Goal: Task Accomplishment & Management: Manage account settings

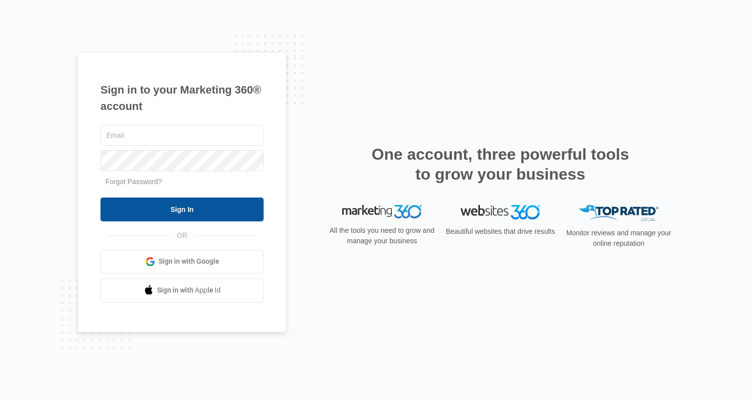
type input "[PERSON_NAME][EMAIL_ADDRESS][PERSON_NAME][DOMAIN_NAME]"
click at [186, 202] on input "Sign In" at bounding box center [181, 210] width 163 height 24
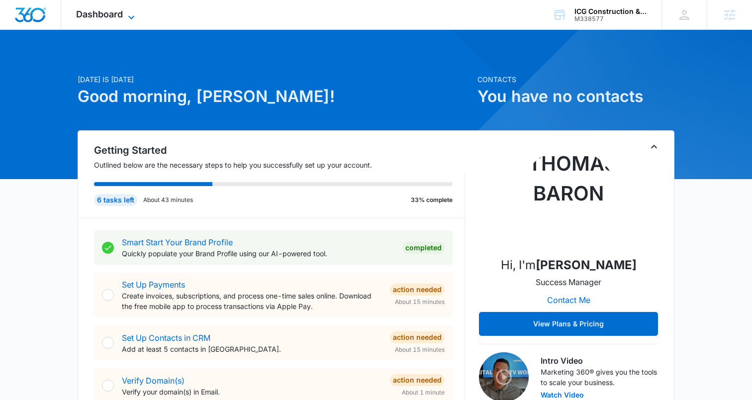
click at [117, 19] on span "Dashboard" at bounding box center [99, 14] width 47 height 10
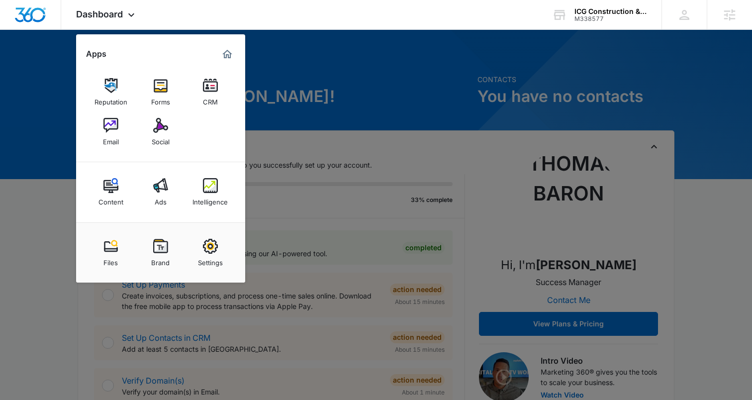
click at [158, 89] on img at bounding box center [160, 85] width 15 height 15
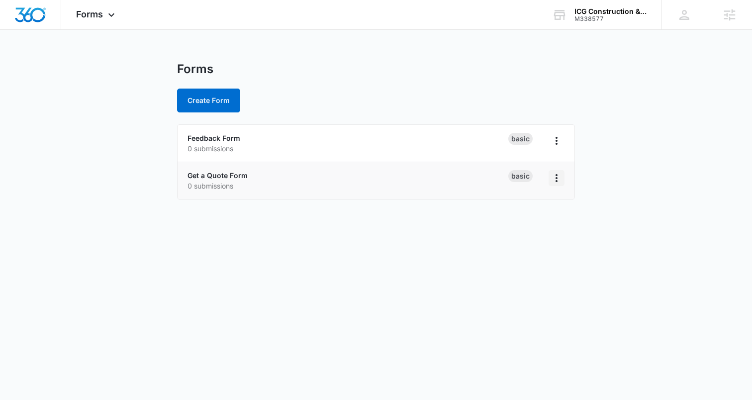
click at [561, 179] on icon "Overflow Menu" at bounding box center [557, 178] width 12 height 12
click at [518, 219] on div "Duplicate" at bounding box center [524, 220] width 31 height 7
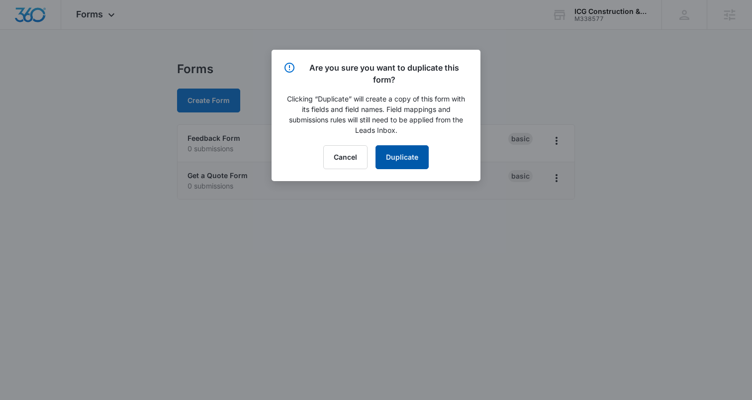
click at [401, 156] on button "Duplicate" at bounding box center [402, 157] width 53 height 24
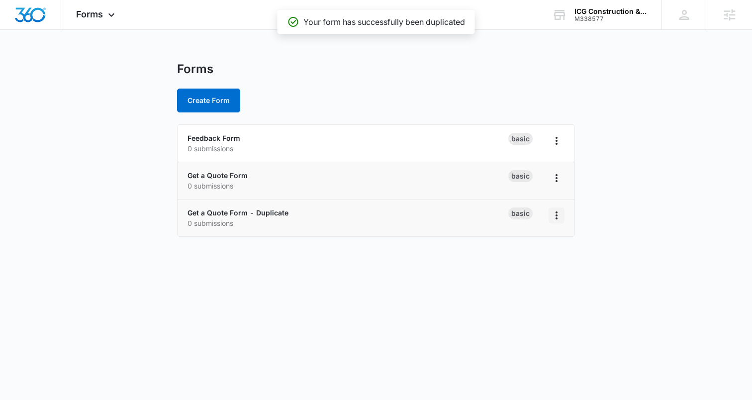
click at [559, 215] on icon "Overflow Menu" at bounding box center [557, 215] width 12 height 12
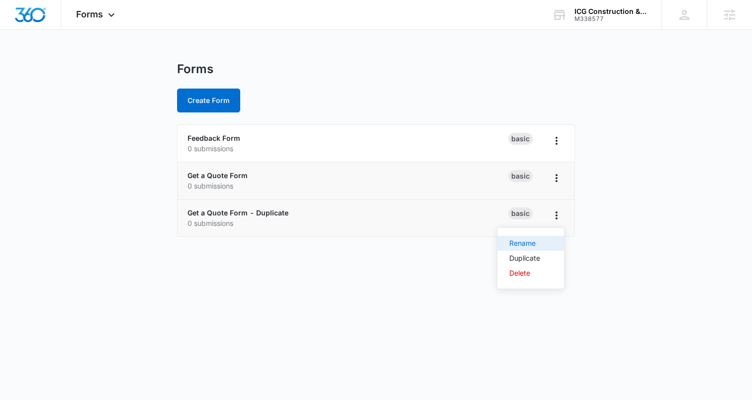
click at [519, 243] on div "Rename" at bounding box center [524, 243] width 31 height 7
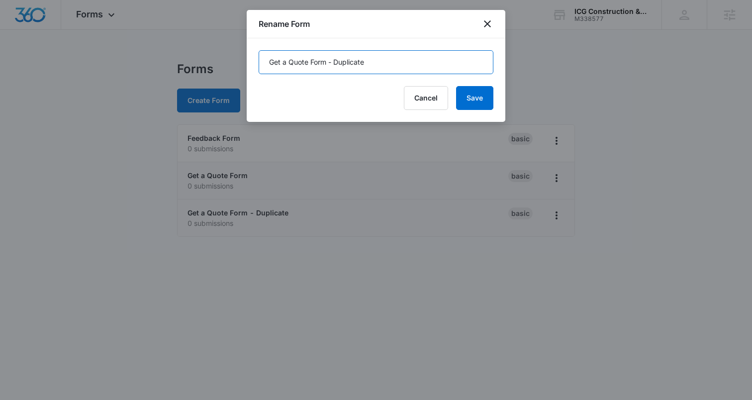
click at [353, 67] on input "Get a Quote Form - Duplicate" at bounding box center [376, 62] width 235 height 24
click at [352, 63] on input "Get a Quote Form - Duplicate" at bounding box center [376, 62] width 235 height 24
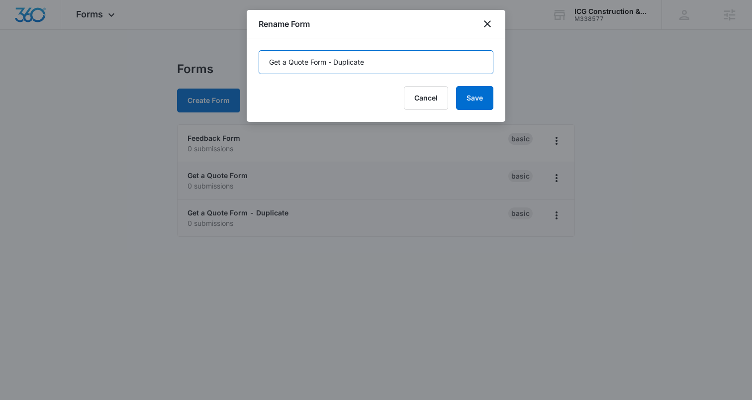
click at [351, 63] on input "Get a Quote Form - Duplicate" at bounding box center [376, 62] width 235 height 24
drag, startPoint x: 307, startPoint y: 62, endPoint x: 238, endPoint y: 56, distance: 69.4
click at [238, 56] on body "Forms Apps Reputation Forms CRM Email Social Content Ads Intelligence Files Bra…" at bounding box center [376, 200] width 752 height 400
type input "Prayer Request Form"
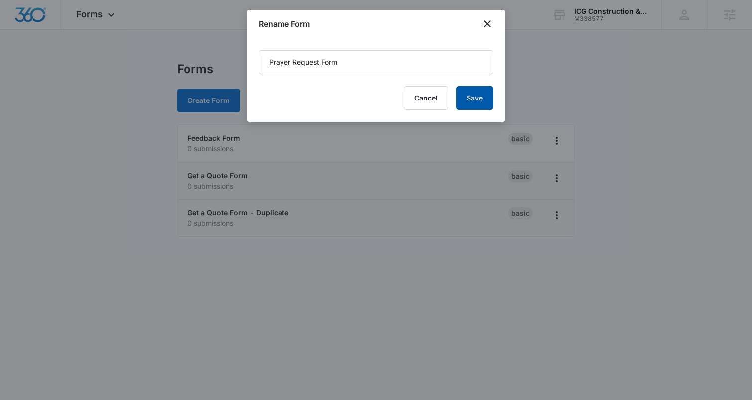
click at [481, 99] on button "Save" at bounding box center [474, 98] width 37 height 24
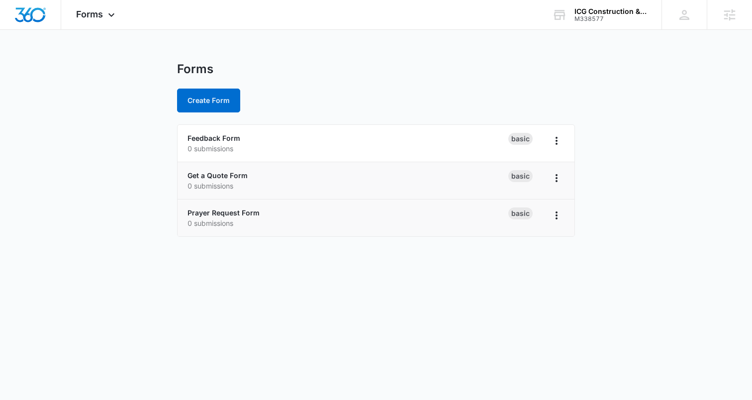
drag, startPoint x: 88, startPoint y: 159, endPoint x: 105, endPoint y: 173, distance: 22.7
click at [88, 159] on main "Forms Create Form Feedback Form 0 submissions Basic Get a Quote Form 0 submissi…" at bounding box center [376, 155] width 752 height 187
click at [239, 209] on link "Prayer Request Form" at bounding box center [224, 212] width 72 height 8
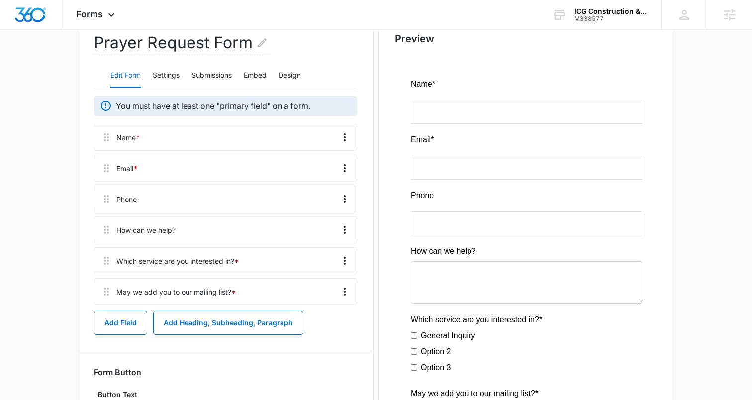
scroll to position [194, 0]
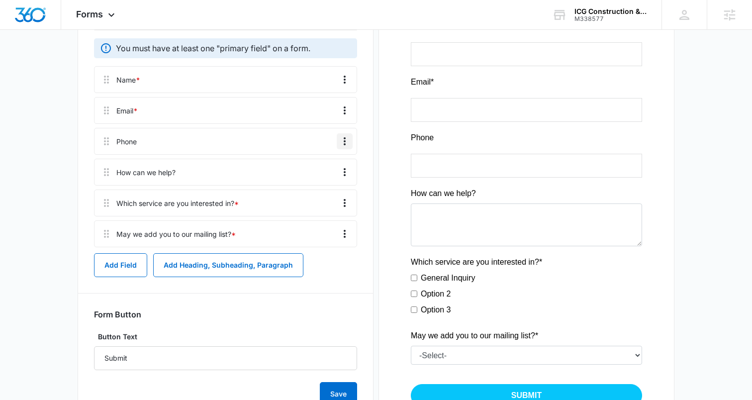
click at [350, 139] on button "Overflow Menu" at bounding box center [345, 141] width 16 height 16
click at [318, 184] on div "Delete" at bounding box center [317, 184] width 21 height 7
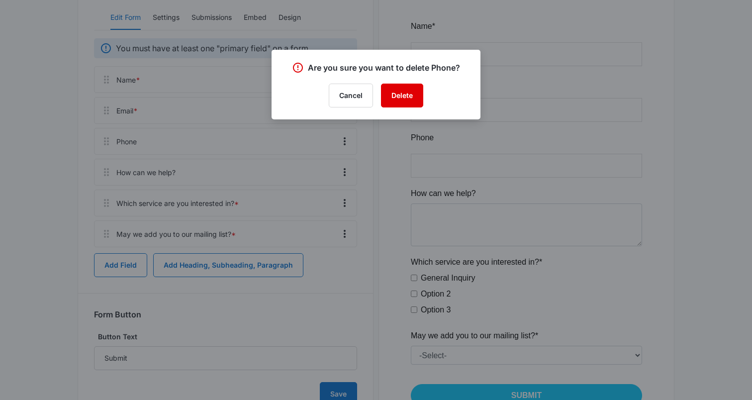
click at [409, 96] on button "Delete" at bounding box center [402, 96] width 42 height 24
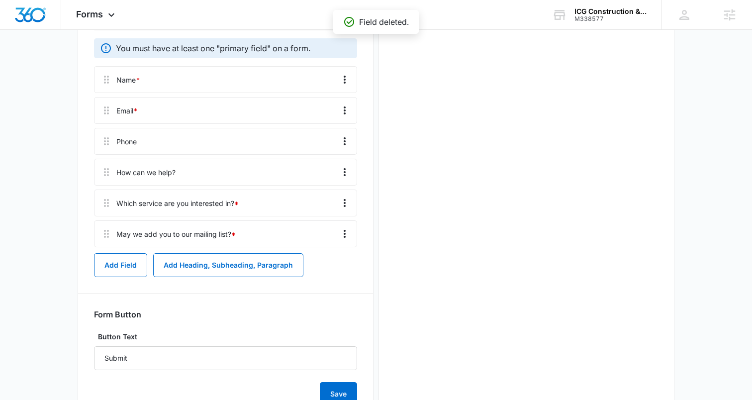
scroll to position [0, 0]
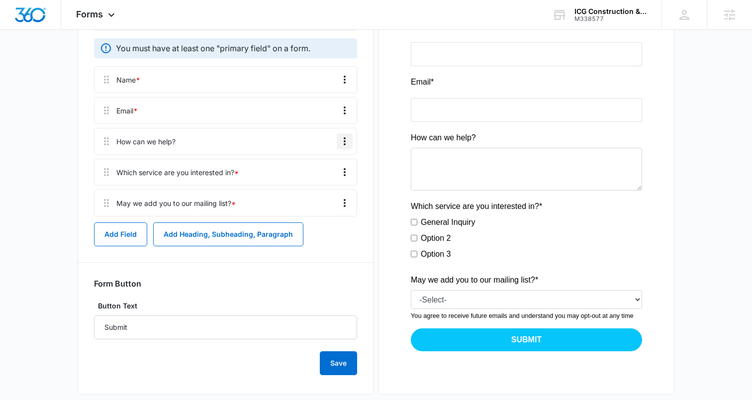
click at [346, 139] on icon "Overflow Menu" at bounding box center [345, 141] width 12 height 12
click at [45, 159] on main "Edit Form Accept payments and sell products right on this form. Set Up Payments…" at bounding box center [376, 141] width 752 height 547
click at [342, 198] on icon "Overflow Menu" at bounding box center [345, 203] width 12 height 12
click at [311, 250] on button "Delete" at bounding box center [324, 245] width 57 height 15
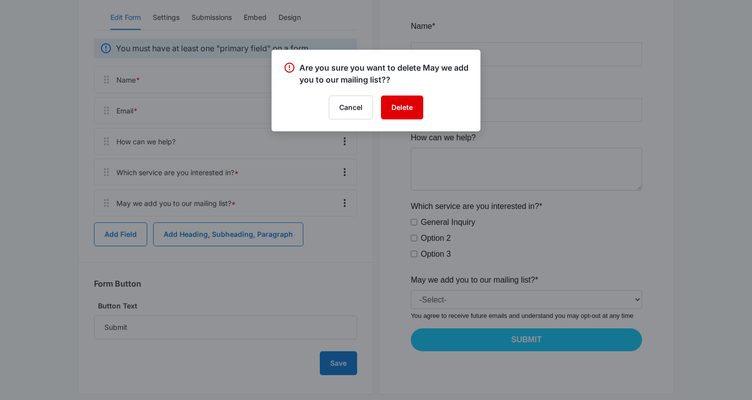
click at [396, 106] on button "Delete" at bounding box center [402, 108] width 42 height 24
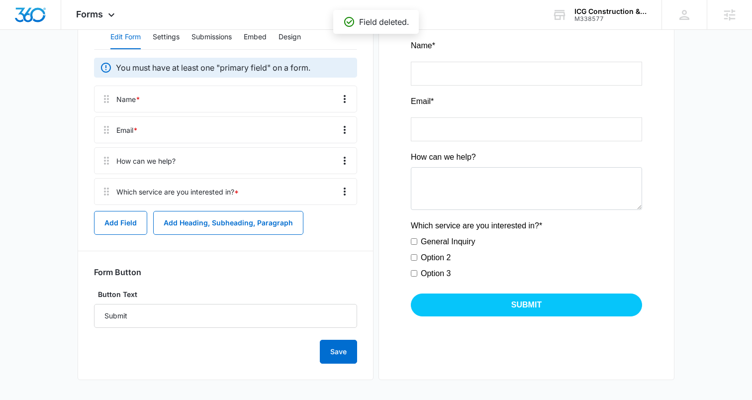
scroll to position [175, 0]
click at [340, 191] on icon "Overflow Menu" at bounding box center [345, 192] width 12 height 12
click at [321, 234] on div "Delete" at bounding box center [317, 234] width 21 height 7
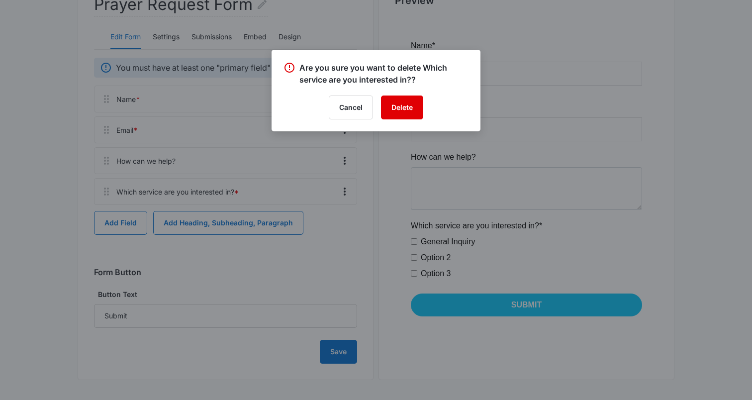
click at [396, 106] on button "Delete" at bounding box center [402, 108] width 42 height 24
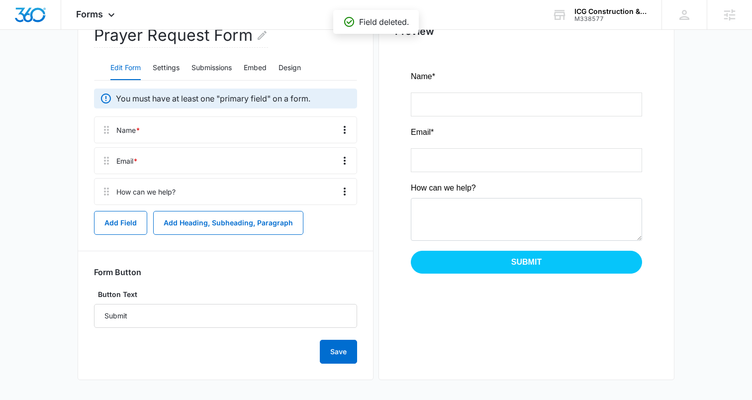
scroll to position [144, 0]
click at [345, 190] on icon "Overflow Menu" at bounding box center [345, 192] width 12 height 12
click at [318, 216] on div "Edit" at bounding box center [317, 219] width 21 height 7
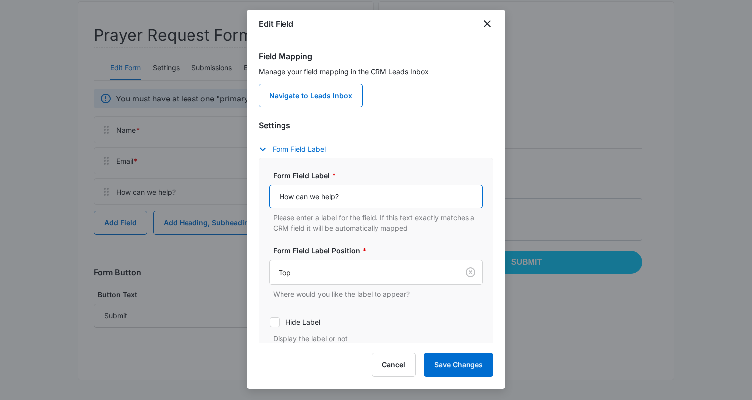
drag, startPoint x: 358, startPoint y: 198, endPoint x: 221, endPoint y: 190, distance: 136.5
click at [221, 190] on body "Forms Apps Reputation Forms CRM Email Social Content Ads Intelligence Files Bra…" at bounding box center [376, 128] width 752 height 544
type input "Prayer Request"
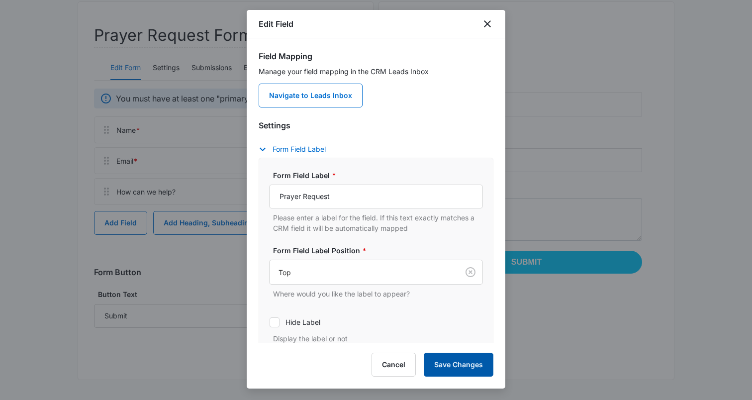
click at [443, 366] on button "Save Changes" at bounding box center [459, 365] width 70 height 24
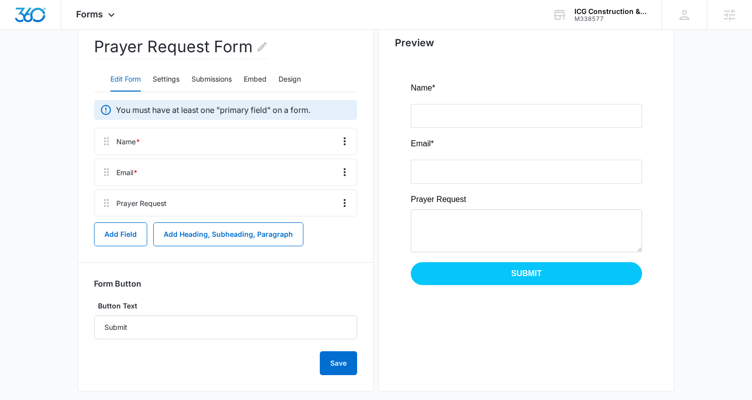
scroll to position [133, 0]
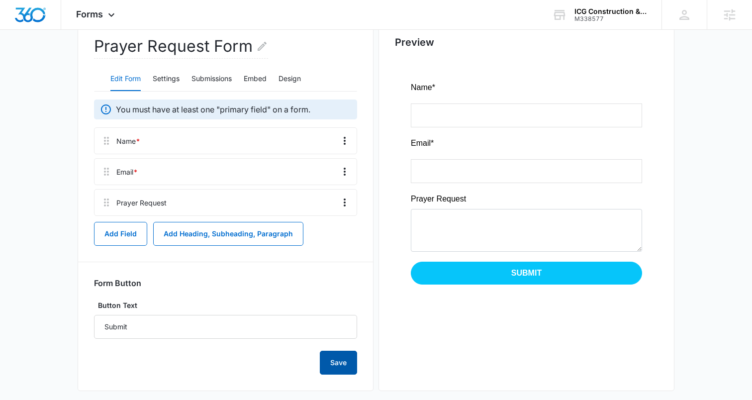
click at [341, 367] on button "Save" at bounding box center [338, 363] width 37 height 24
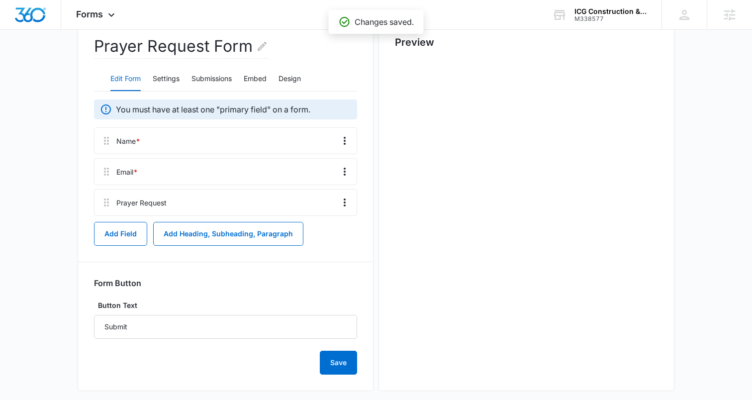
scroll to position [0, 0]
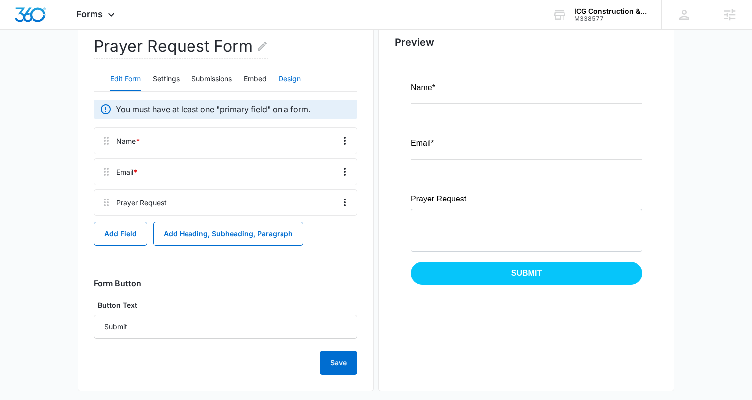
click at [294, 80] on button "Design" at bounding box center [290, 79] width 22 height 24
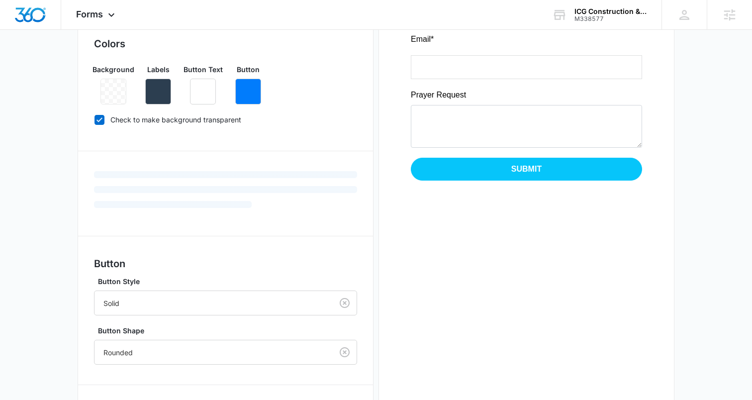
scroll to position [344, 0]
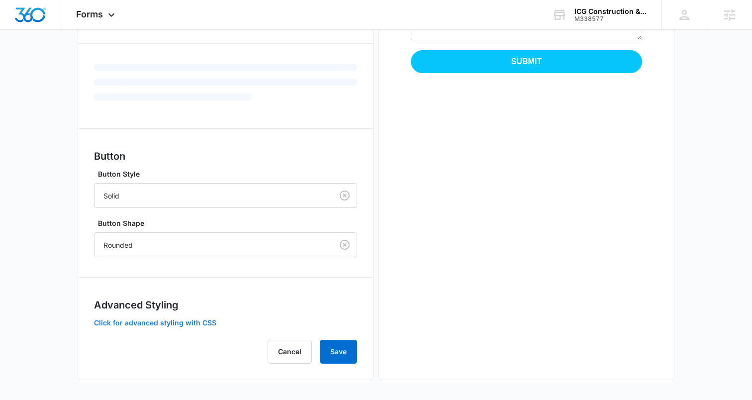
click at [136, 321] on button "Click for advanced styling with CSS" at bounding box center [155, 322] width 122 height 7
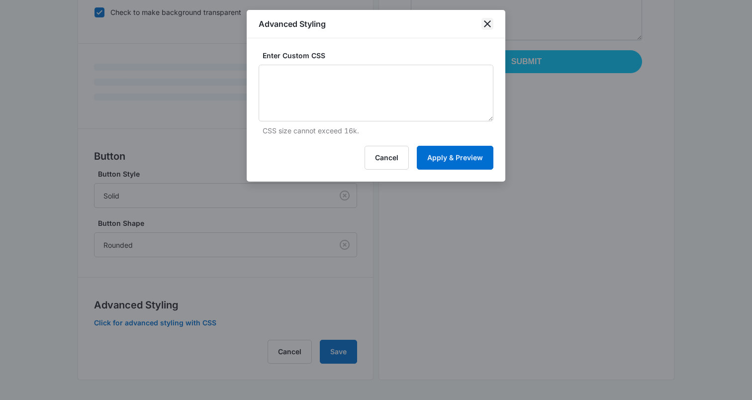
click at [492, 22] on icon "close" at bounding box center [488, 24] width 12 height 12
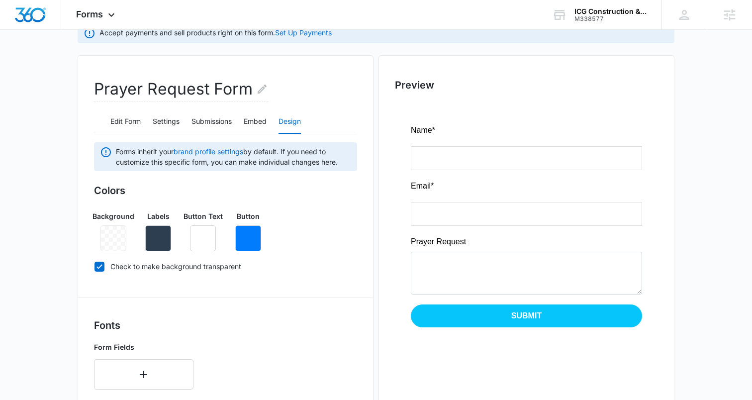
scroll to position [0, 0]
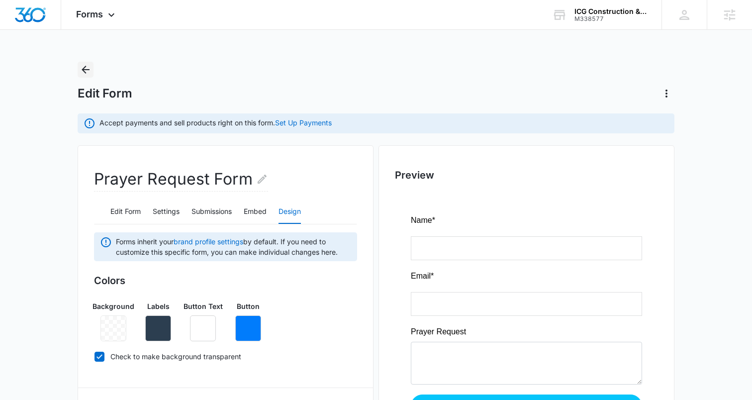
click at [87, 68] on icon "Back" at bounding box center [86, 70] width 12 height 12
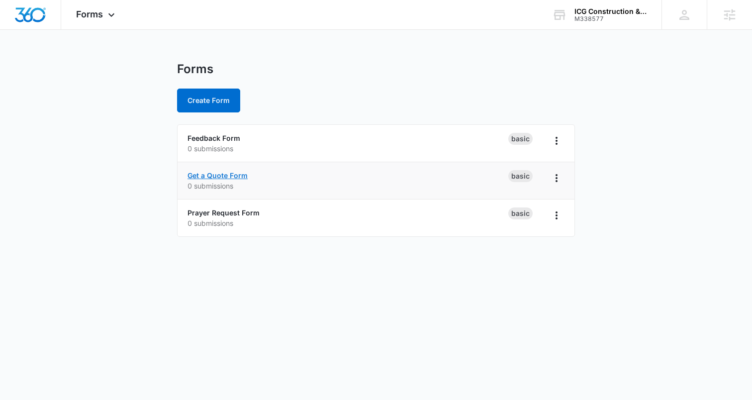
click at [218, 177] on link "Get a Quote Form" at bounding box center [218, 175] width 60 height 8
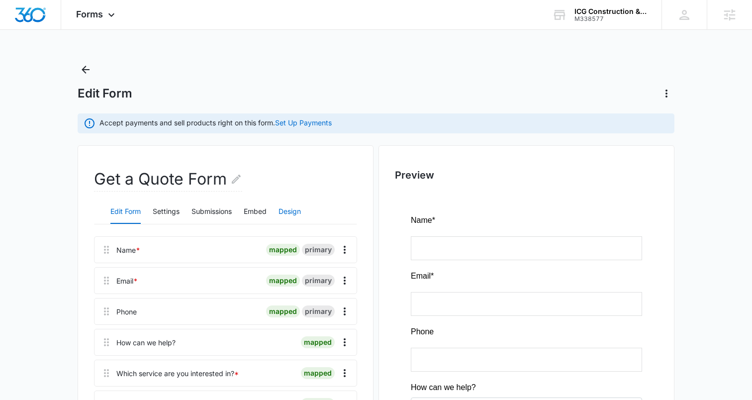
click at [286, 208] on button "Design" at bounding box center [290, 212] width 22 height 24
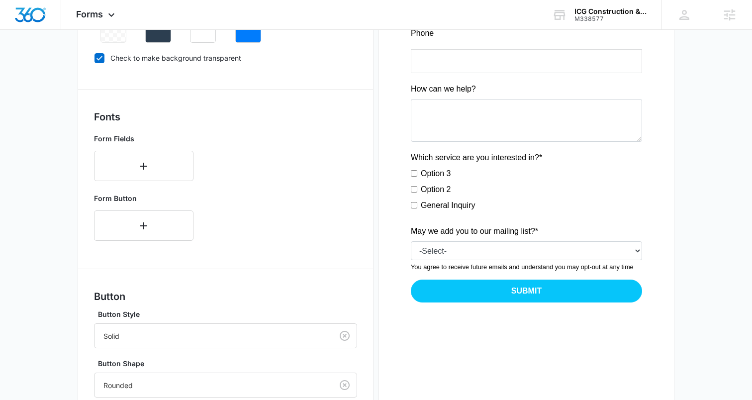
scroll to position [439, 0]
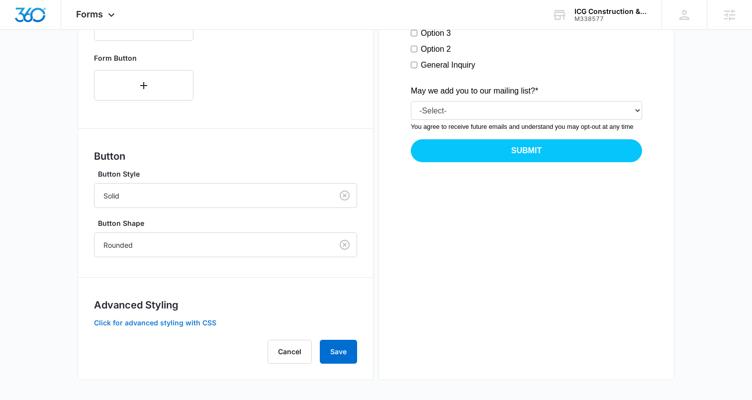
click at [133, 325] on button "Click for advanced styling with CSS" at bounding box center [155, 322] width 122 height 7
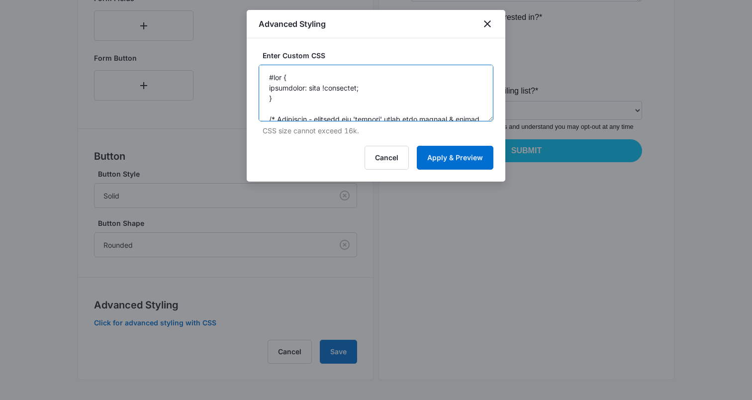
click at [337, 68] on textarea at bounding box center [376, 93] width 235 height 57
drag, startPoint x: 489, startPoint y: 22, endPoint x: 224, endPoint y: 76, distance: 270.6
click at [489, 22] on icon "close" at bounding box center [487, 23] width 7 height 7
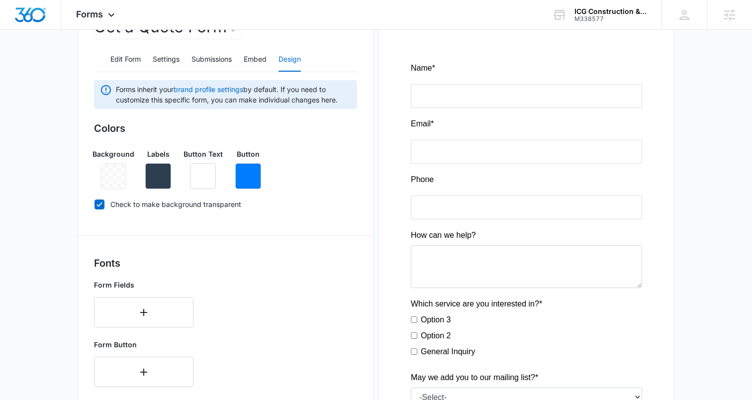
scroll to position [0, 0]
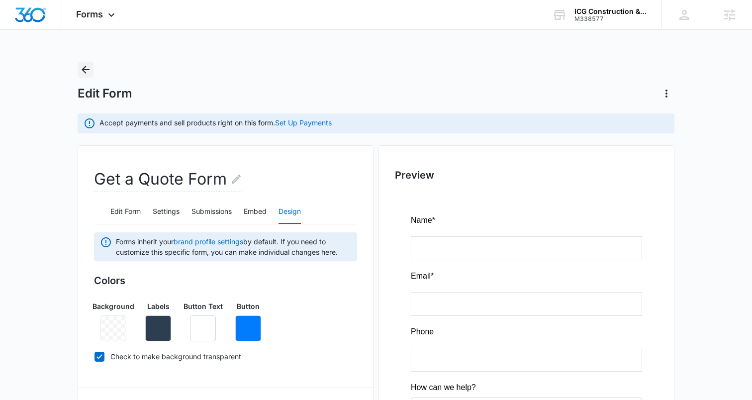
click at [86, 68] on icon "Back" at bounding box center [86, 70] width 12 height 12
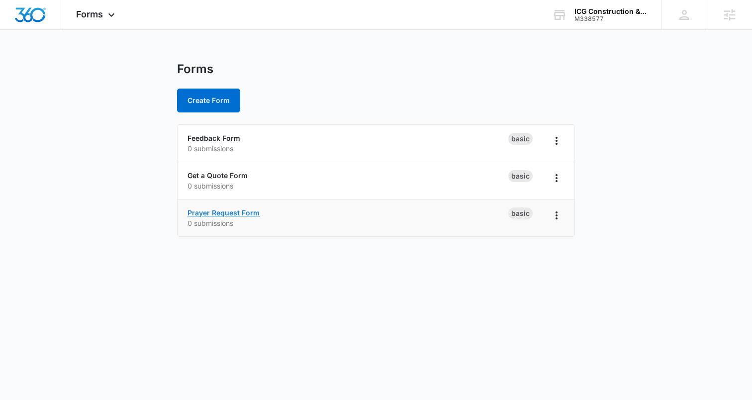
click at [215, 210] on link "Prayer Request Form" at bounding box center [224, 212] width 72 height 8
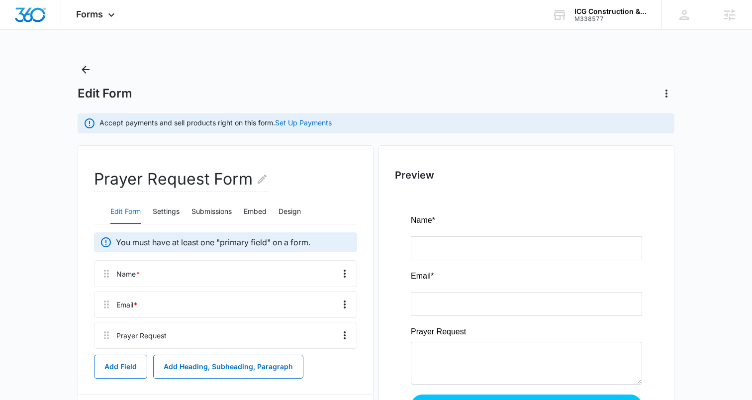
click at [280, 210] on div "Edit Form Settings Submissions Embed Design" at bounding box center [225, 212] width 263 height 25
click at [288, 209] on button "Design" at bounding box center [290, 212] width 22 height 24
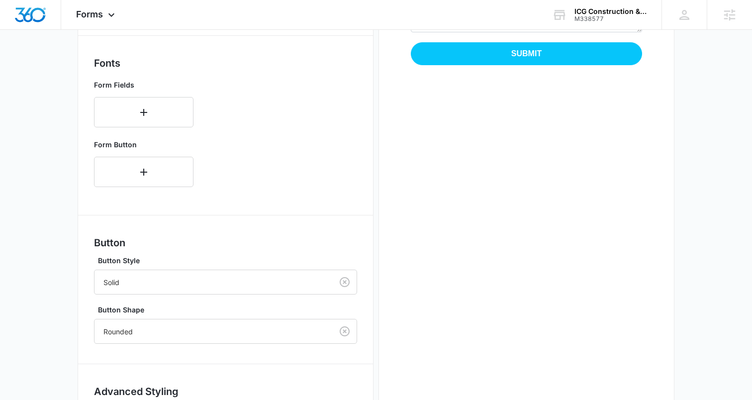
scroll to position [439, 0]
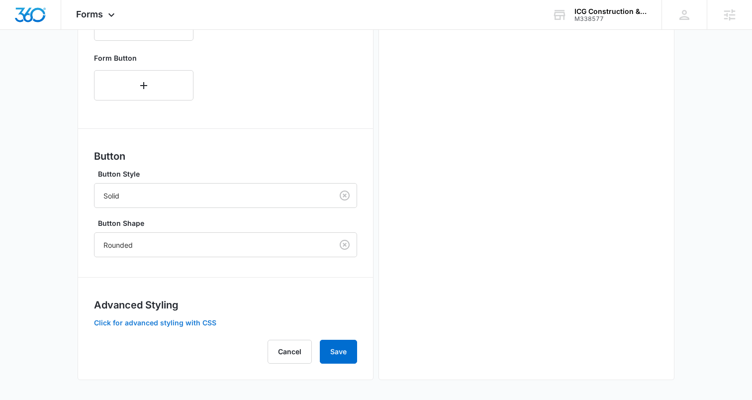
click at [163, 326] on button "Click for advanced styling with CSS" at bounding box center [155, 322] width 122 height 7
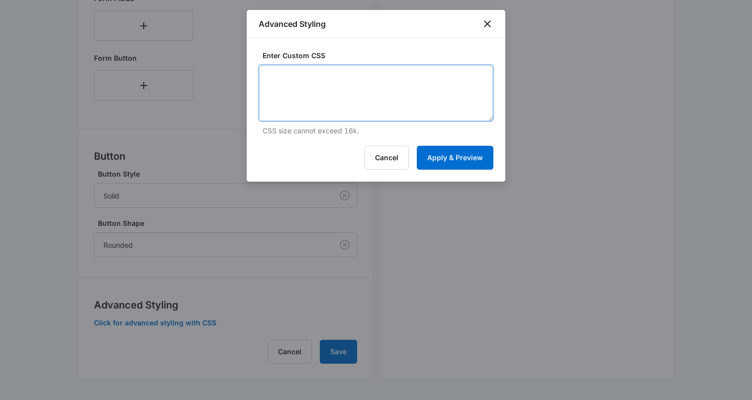
click at [370, 90] on textarea at bounding box center [376, 93] width 235 height 57
paste textarea "#app { background: none !important; } /* Headlines - modifies any 'heading' fie…"
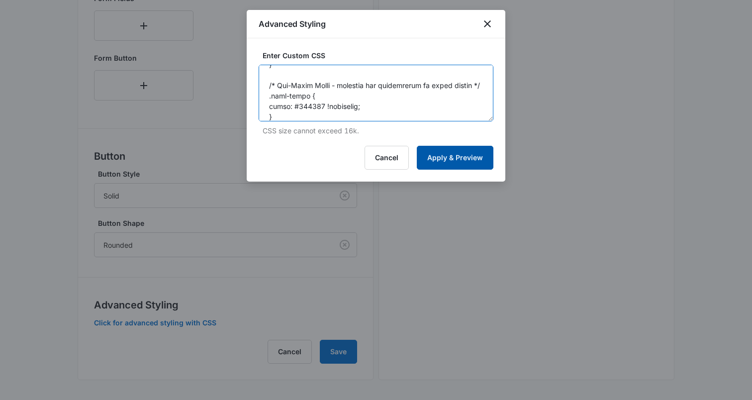
type textarea "#app { background: none !important; } /* Headlines - modifies any 'heading' fie…"
click at [462, 153] on button "Apply & Preview" at bounding box center [455, 158] width 77 height 24
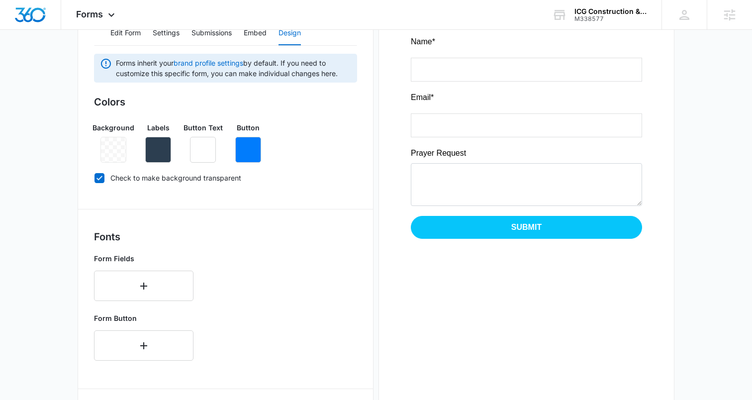
scroll to position [439, 0]
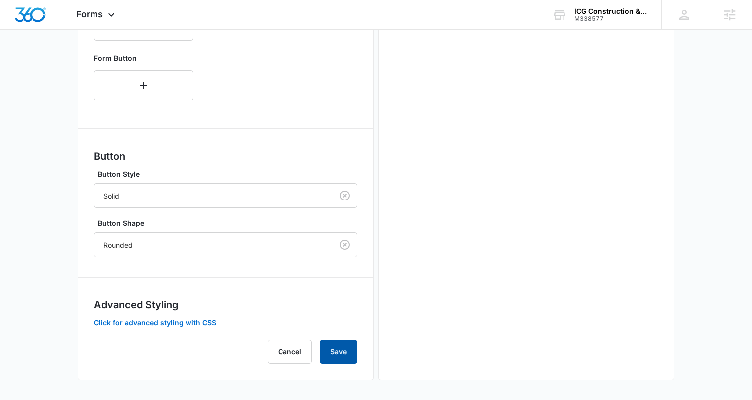
click at [346, 342] on button "Save" at bounding box center [338, 352] width 37 height 24
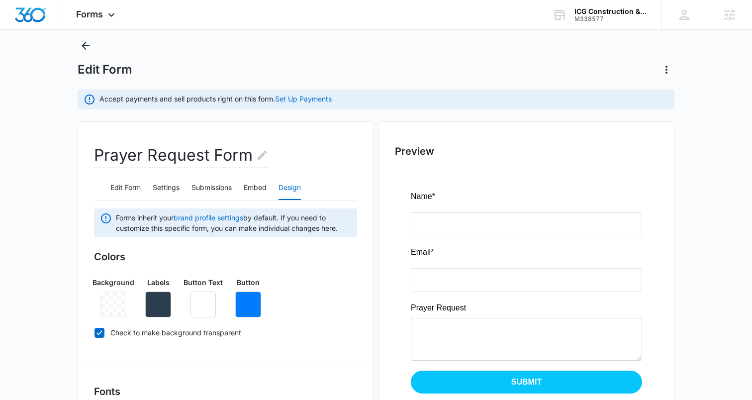
scroll to position [0, 0]
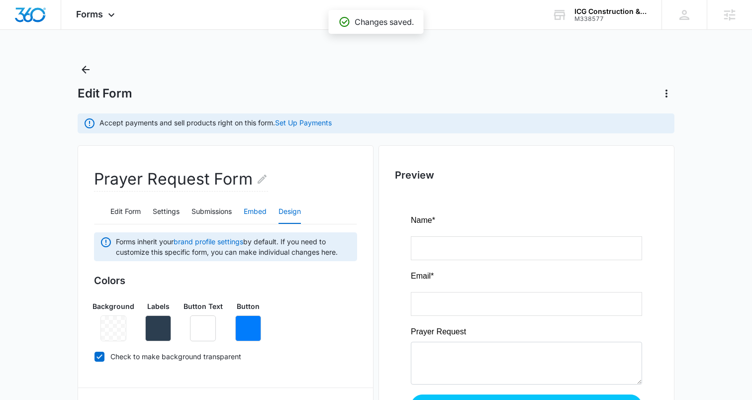
click at [258, 212] on button "Embed" at bounding box center [255, 212] width 23 height 24
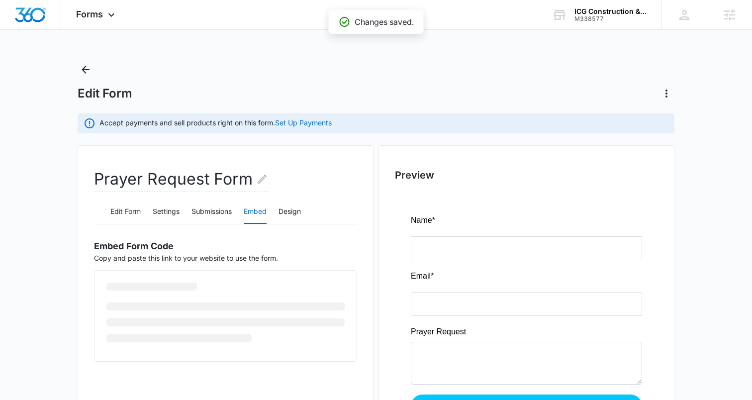
scroll to position [85, 0]
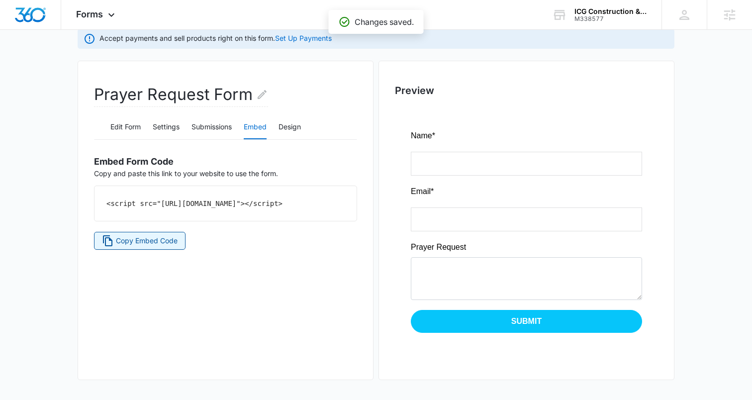
click at [129, 246] on span "Copy Embed Code" at bounding box center [147, 240] width 62 height 11
click at [139, 246] on span "Copy Embed Code" at bounding box center [147, 240] width 62 height 11
click at [126, 246] on span "Copy Embed Code" at bounding box center [147, 240] width 62 height 11
click at [148, 246] on span "Copy Embed Code" at bounding box center [147, 240] width 62 height 11
click at [136, 246] on span "Copy Embed Code" at bounding box center [147, 240] width 62 height 11
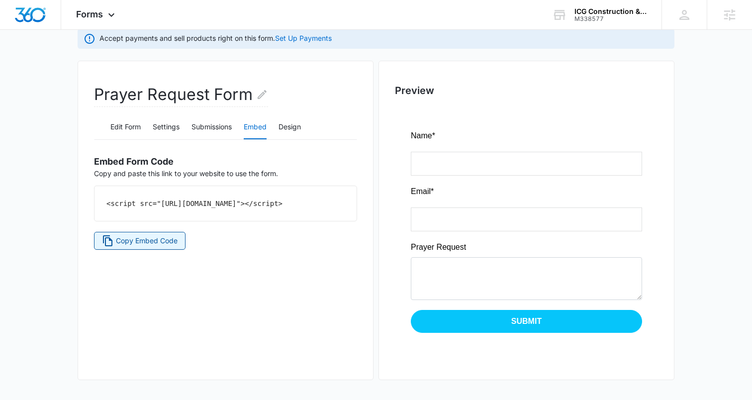
scroll to position [12, 0]
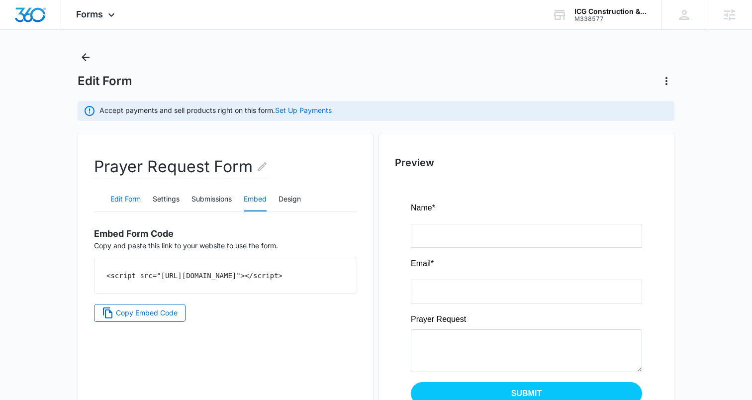
click at [126, 197] on button "Edit Form" at bounding box center [125, 200] width 30 height 24
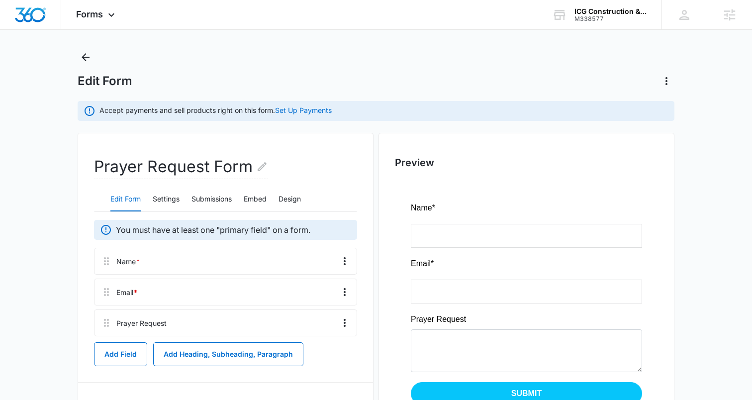
scroll to position [144, 0]
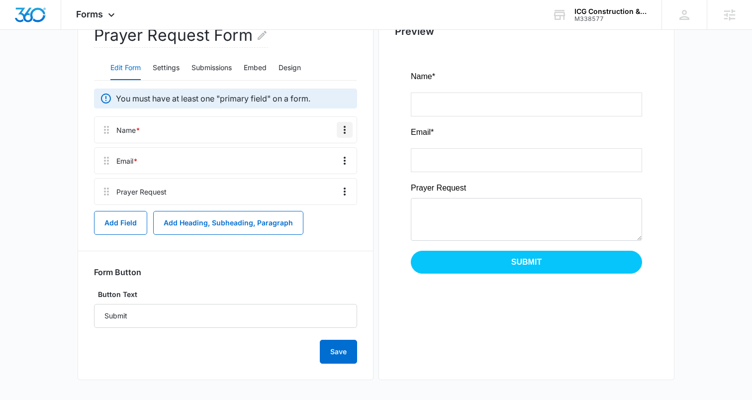
click at [349, 131] on icon "Overflow Menu" at bounding box center [345, 130] width 12 height 12
click at [321, 153] on button "Edit" at bounding box center [324, 157] width 57 height 15
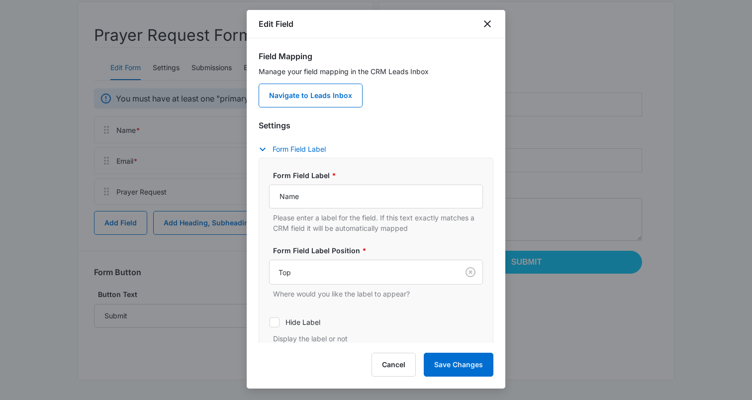
scroll to position [66, 0]
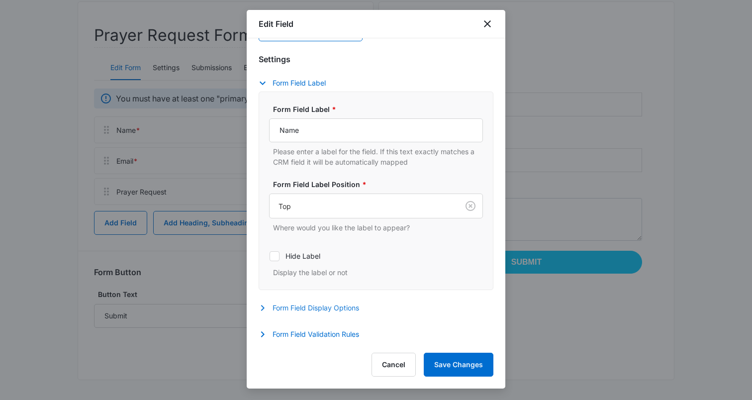
click at [324, 309] on button "Form Field Display Options" at bounding box center [314, 308] width 110 height 12
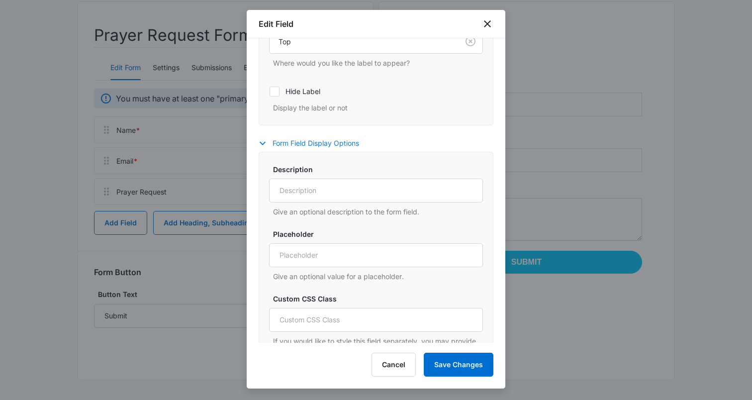
scroll to position [311, 0]
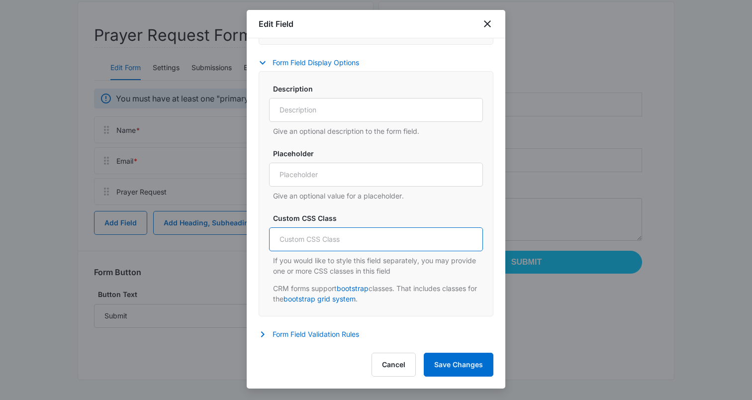
click at [304, 237] on input "Custom CSS Class" at bounding box center [376, 239] width 214 height 24
type input "col-6"
click at [339, 236] on input "col-6" at bounding box center [376, 239] width 214 height 24
click at [474, 363] on button "Save Changes" at bounding box center [459, 365] width 70 height 24
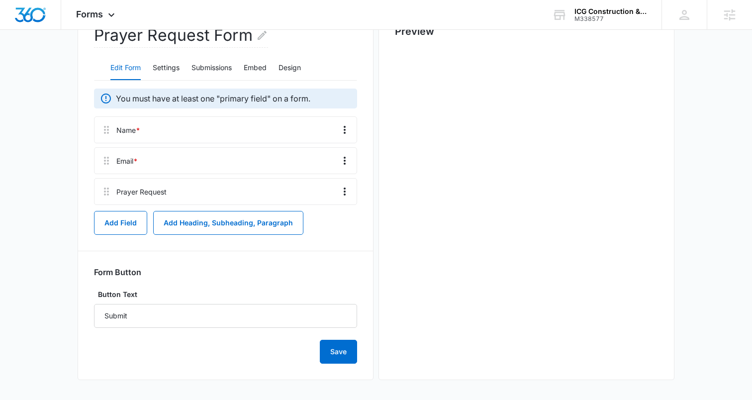
scroll to position [0, 0]
click at [345, 158] on icon "Overflow Menu" at bounding box center [345, 161] width 2 height 8
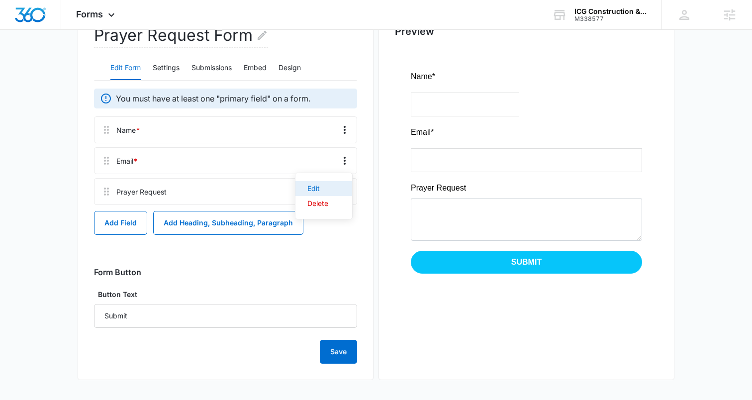
click at [315, 183] on button "Edit" at bounding box center [324, 188] width 57 height 15
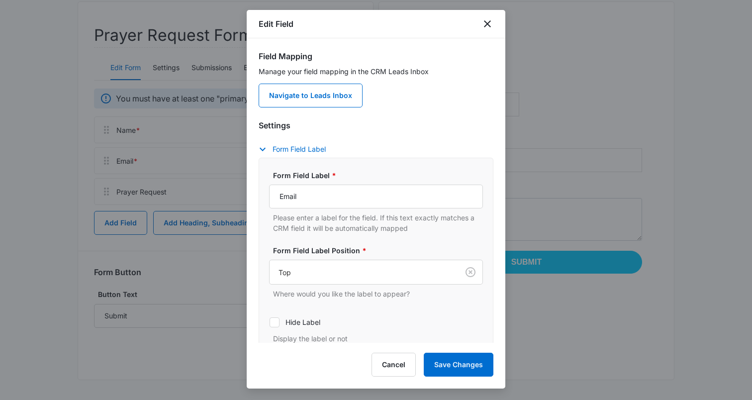
scroll to position [66, 0]
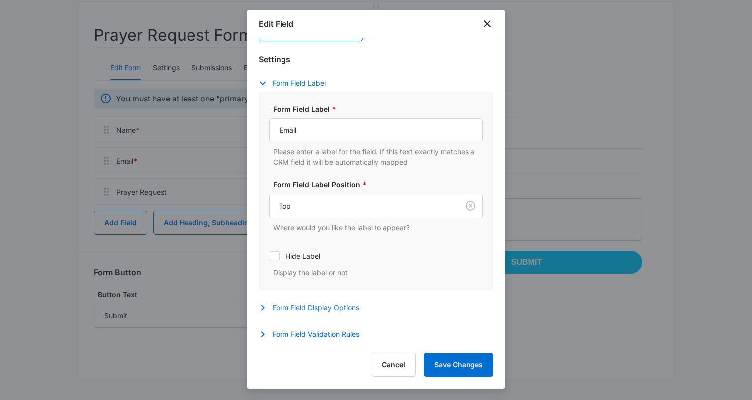
click at [296, 307] on button "Form Field Display Options" at bounding box center [314, 308] width 110 height 12
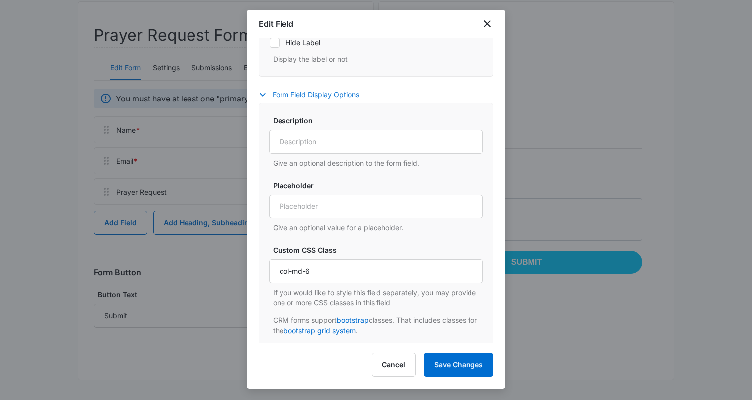
scroll to position [311, 0]
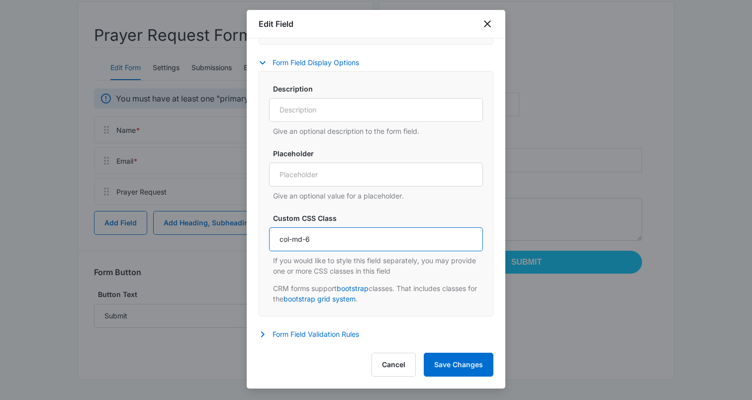
drag, startPoint x: 340, startPoint y: 236, endPoint x: 240, endPoint y: 230, distance: 100.2
click at [240, 230] on body "Forms Apps Reputation Forms CRM Email Social Content Ads Intelligence Files Bra…" at bounding box center [376, 128] width 752 height 544
click at [449, 369] on button "Save Changes" at bounding box center [459, 365] width 70 height 24
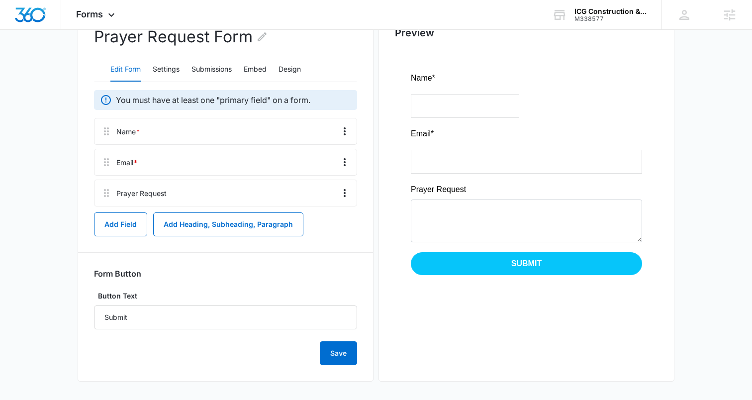
scroll to position [144, 0]
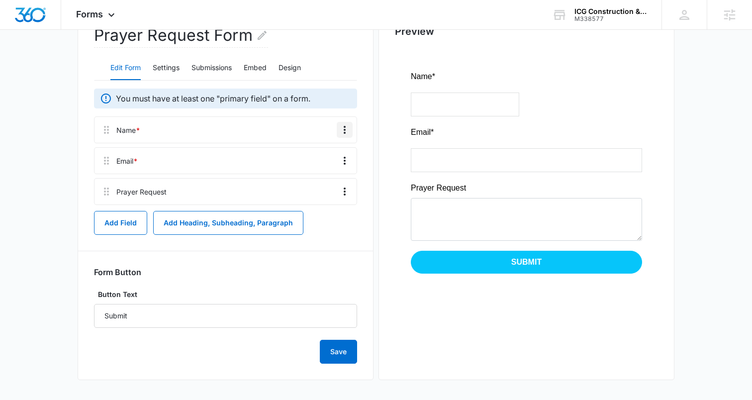
click at [345, 128] on icon "Overflow Menu" at bounding box center [345, 130] width 12 height 12
click at [333, 159] on button "Edit" at bounding box center [324, 157] width 57 height 15
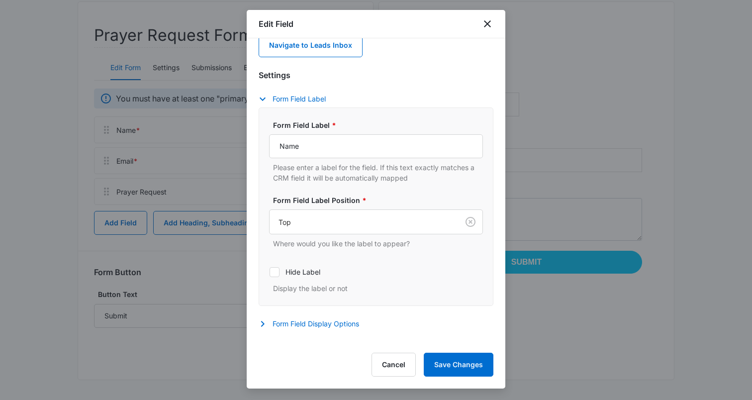
scroll to position [66, 0]
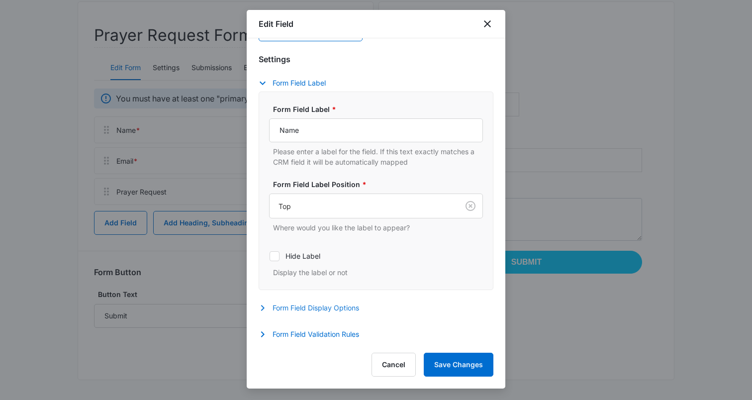
click at [330, 311] on button "Form Field Display Options" at bounding box center [314, 308] width 110 height 12
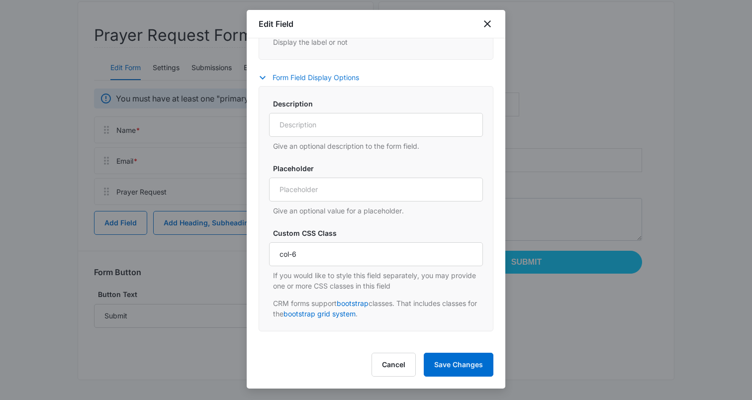
scroll to position [311, 0]
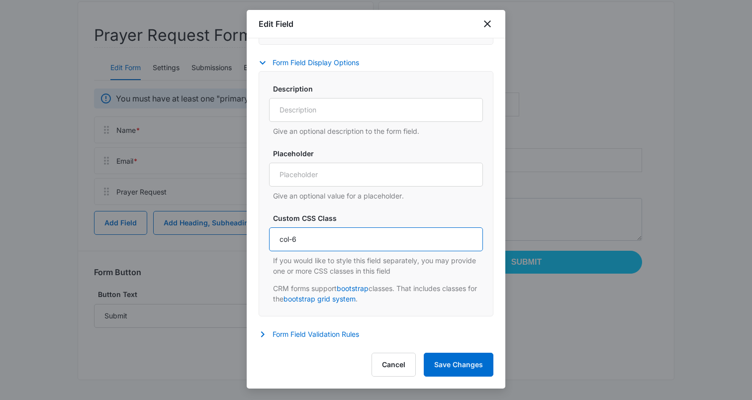
drag, startPoint x: 344, startPoint y: 240, endPoint x: 273, endPoint y: 239, distance: 71.6
click at [273, 239] on input "col-6" at bounding box center [376, 239] width 214 height 24
click at [451, 361] on button "Save Changes" at bounding box center [459, 365] width 70 height 24
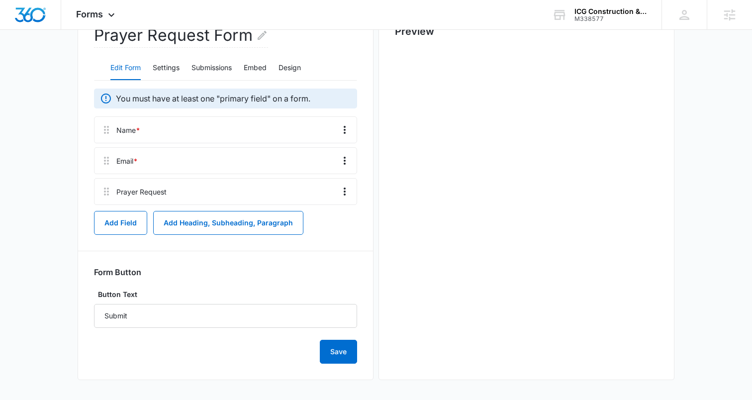
scroll to position [0, 0]
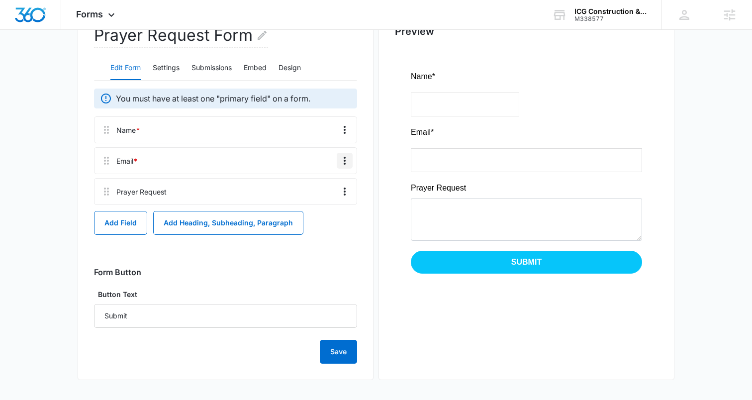
click at [342, 157] on icon "Overflow Menu" at bounding box center [345, 161] width 12 height 12
click at [344, 127] on icon "Overflow Menu" at bounding box center [345, 130] width 2 height 8
click at [315, 157] on div "Edit" at bounding box center [317, 157] width 21 height 7
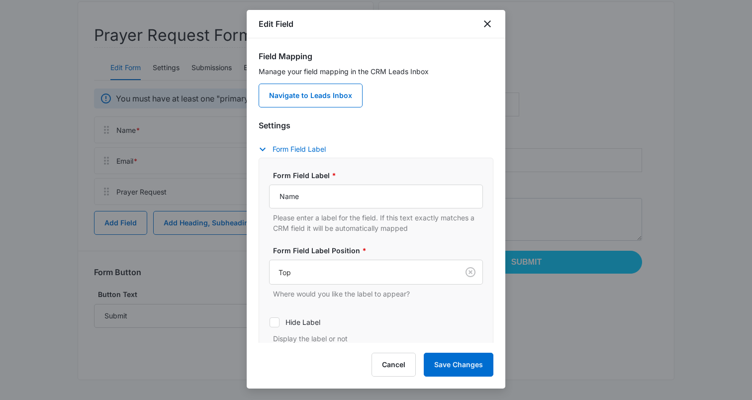
scroll to position [66, 0]
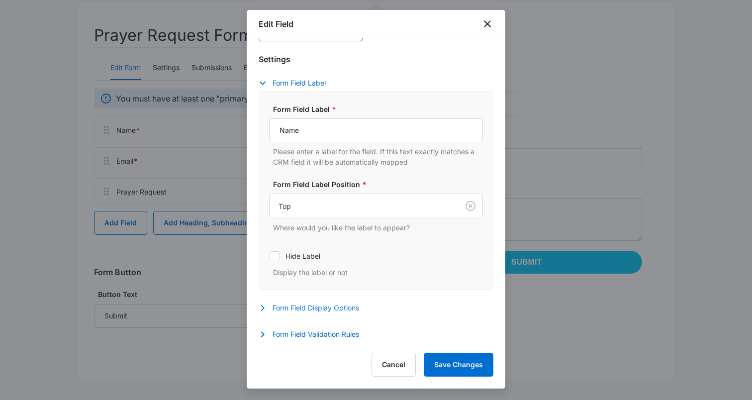
click at [340, 304] on button "Form Field Display Options" at bounding box center [314, 308] width 110 height 12
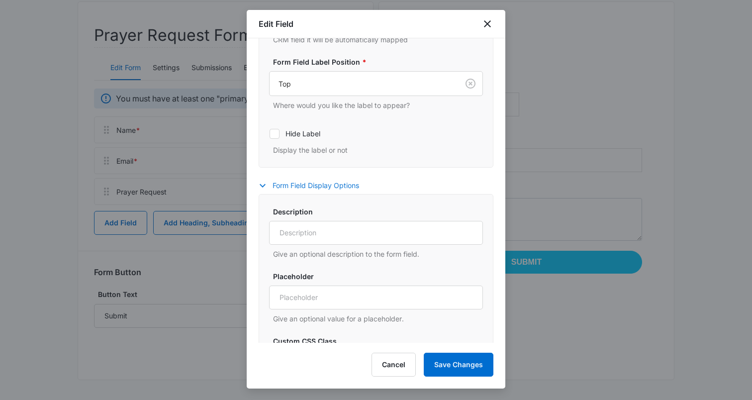
scroll to position [311, 0]
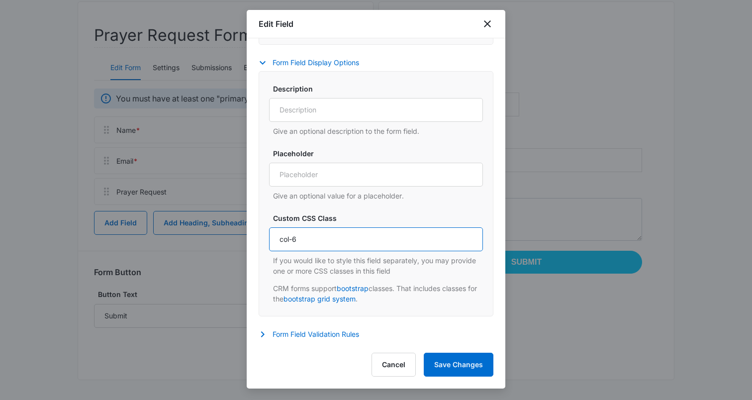
drag, startPoint x: 313, startPoint y: 242, endPoint x: 218, endPoint y: 224, distance: 96.3
click at [218, 224] on body "Forms Apps Reputation Forms CRM Email Social Content Ads Intelligence Files Bra…" at bounding box center [376, 128] width 752 height 544
type input "col-lg-6 col-md-6 col-sm-12"
click at [349, 243] on input "col-lg-6 col-md-6 col-sm-12" at bounding box center [376, 239] width 214 height 24
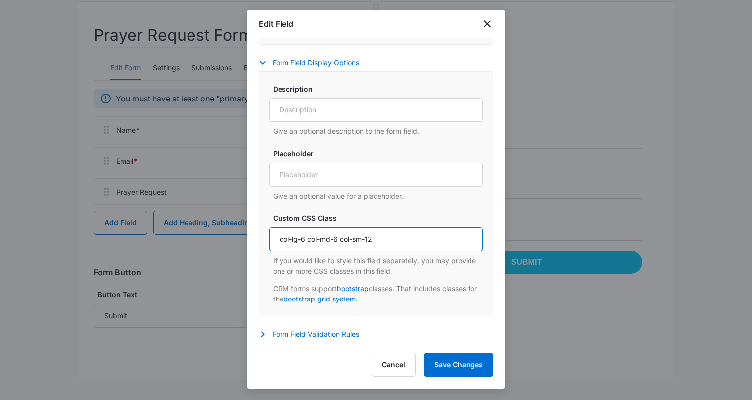
click at [349, 243] on input "col-lg-6 col-md-6 col-sm-12" at bounding box center [376, 239] width 214 height 24
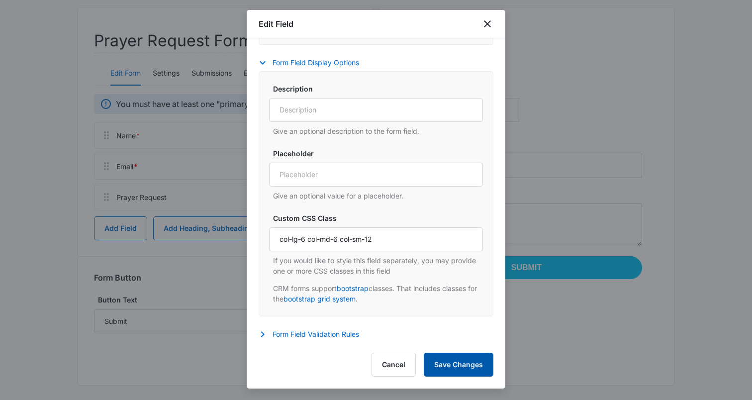
click at [483, 360] on button "Save Changes" at bounding box center [459, 365] width 70 height 24
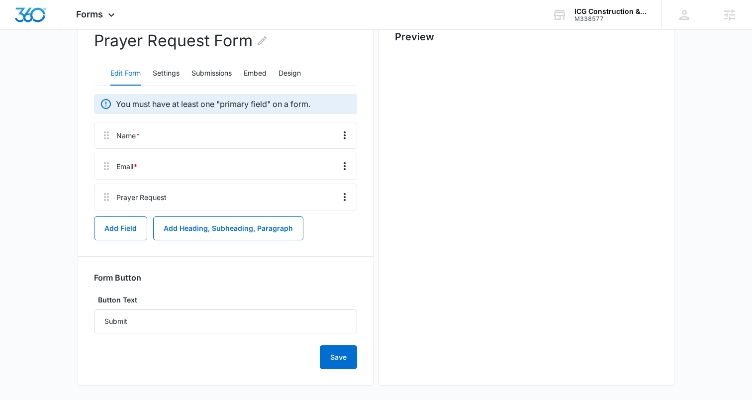
scroll to position [0, 0]
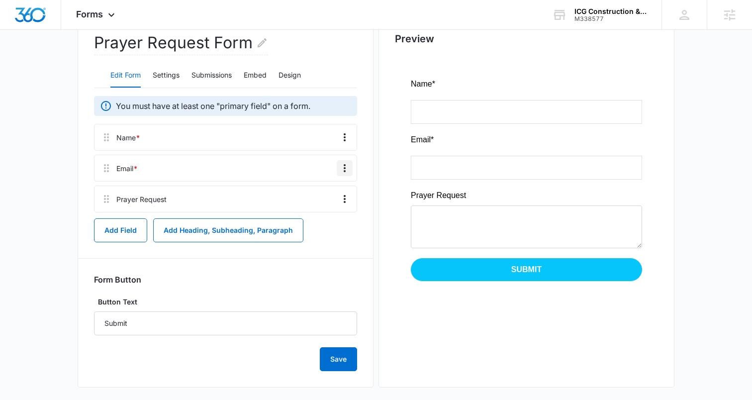
click at [349, 166] on icon "Overflow Menu" at bounding box center [345, 168] width 12 height 12
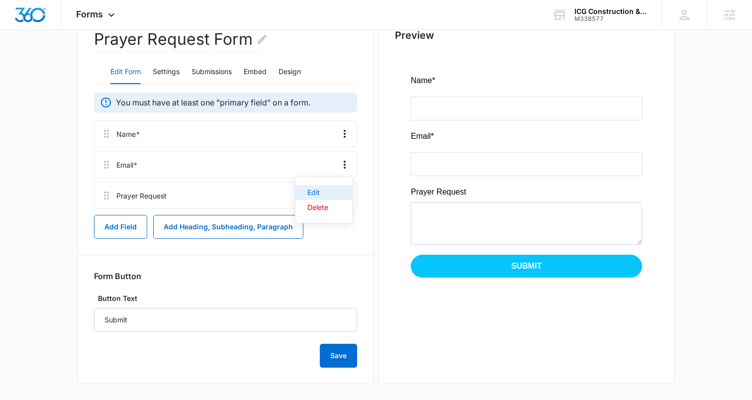
click at [316, 191] on div "Edit" at bounding box center [317, 192] width 21 height 7
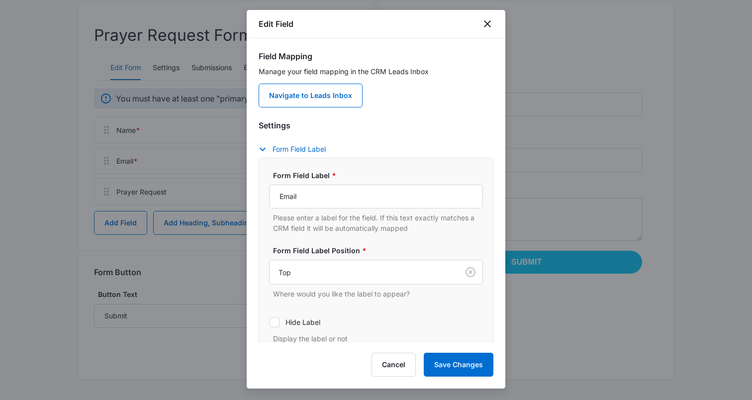
scroll to position [66, 0]
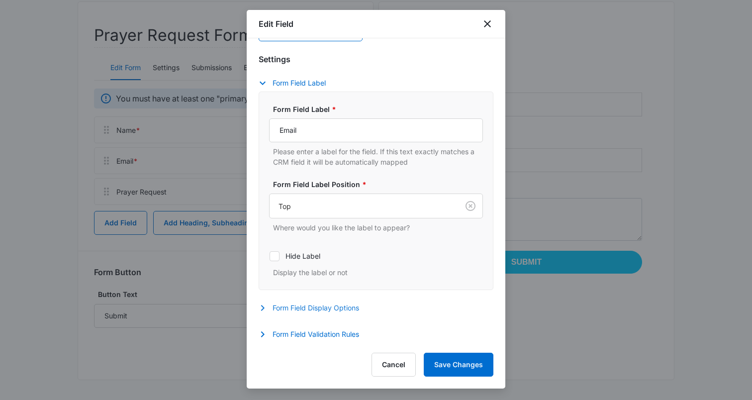
click at [296, 303] on button "Form Field Display Options" at bounding box center [314, 308] width 110 height 12
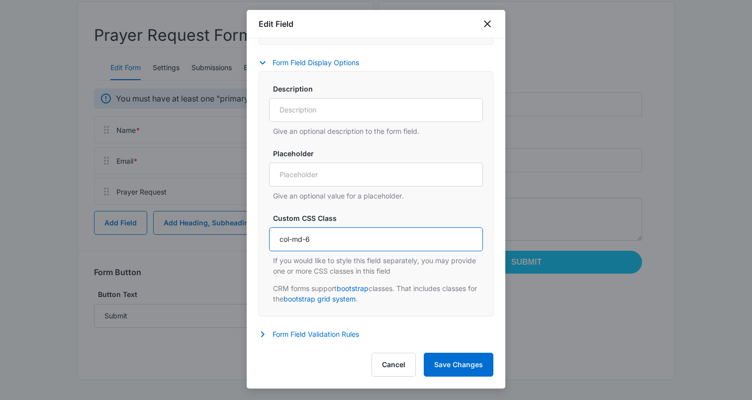
click at [335, 234] on input "col-md-6" at bounding box center [376, 239] width 214 height 24
paste input "lg-6 col-md-6 col-sm-12"
type input "col-lg-6 col-md-6 col-sm-12"
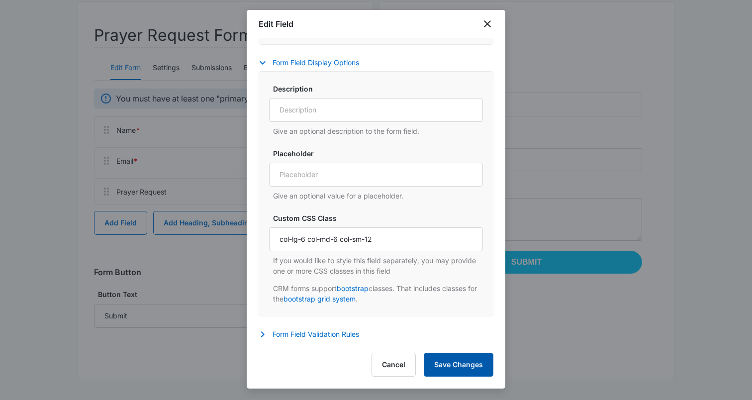
click at [458, 357] on button "Save Changes" at bounding box center [459, 365] width 70 height 24
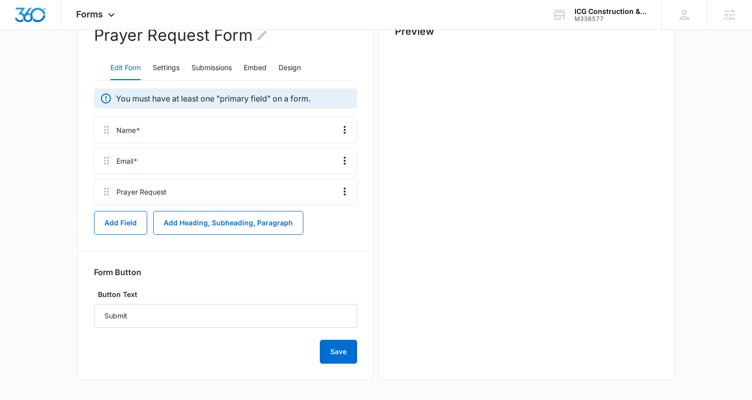
scroll to position [0, 0]
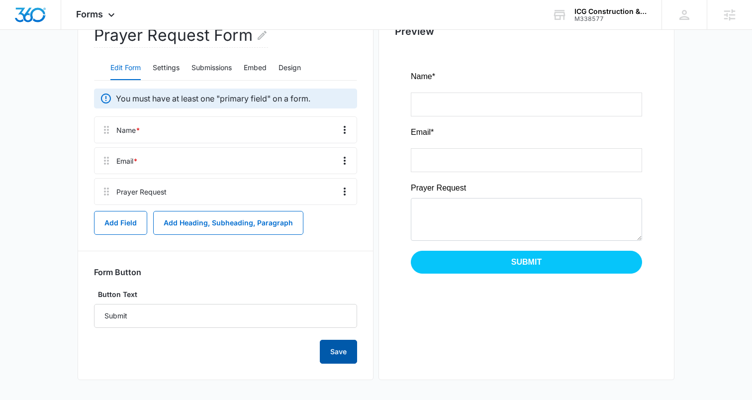
click at [345, 349] on button "Save" at bounding box center [338, 352] width 37 height 24
